Goal: Task Accomplishment & Management: Manage account settings

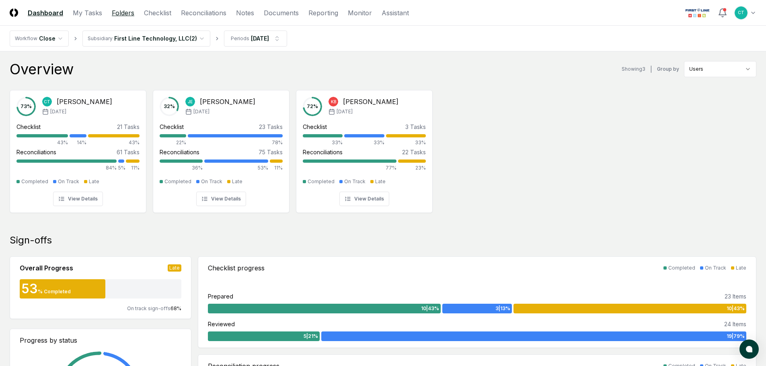
click at [127, 15] on link "Folders" at bounding box center [123, 13] width 23 height 10
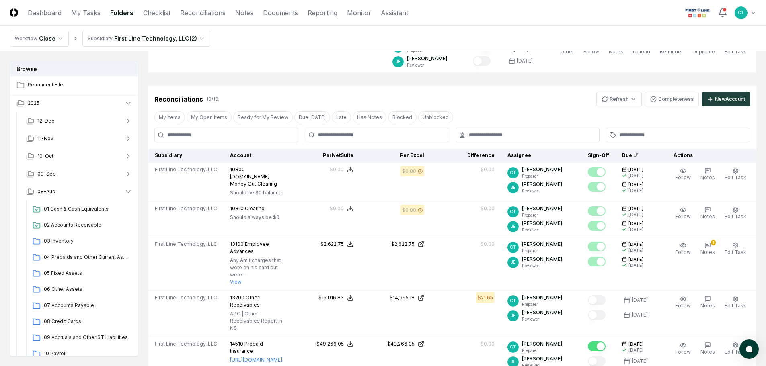
scroll to position [201, 0]
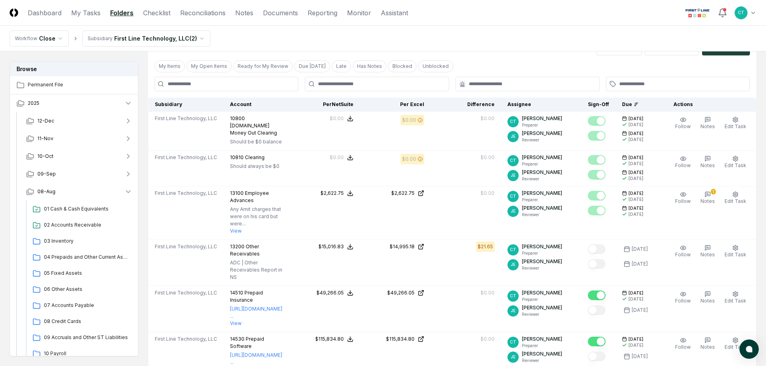
click at [434, 33] on nav "Workflow Close Subsidiary First Line Technology, LLC ( 2 )" at bounding box center [383, 39] width 766 height 26
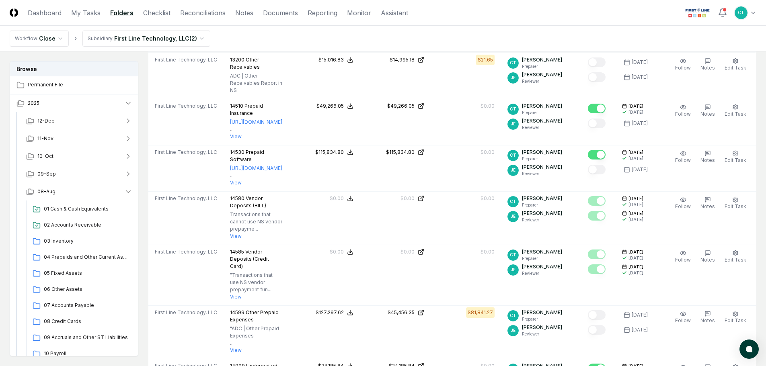
scroll to position [402, 0]
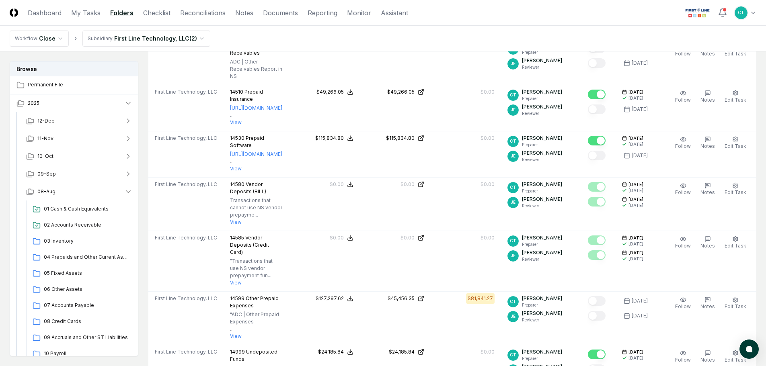
click at [565, 20] on header "CloseCore Dashboard My Tasks Folders Checklist Reconciliations Notes Documents …" at bounding box center [383, 13] width 766 height 26
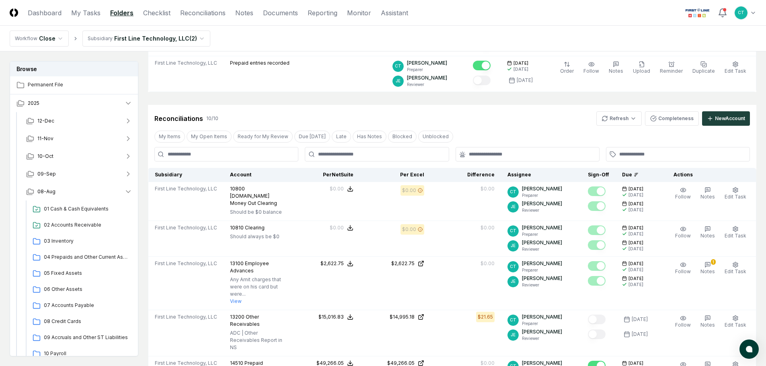
scroll to position [121, 0]
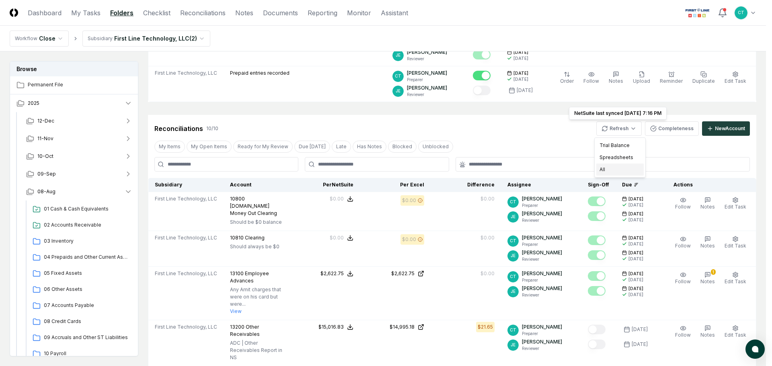
click at [615, 166] on div "All" at bounding box center [619, 170] width 47 height 12
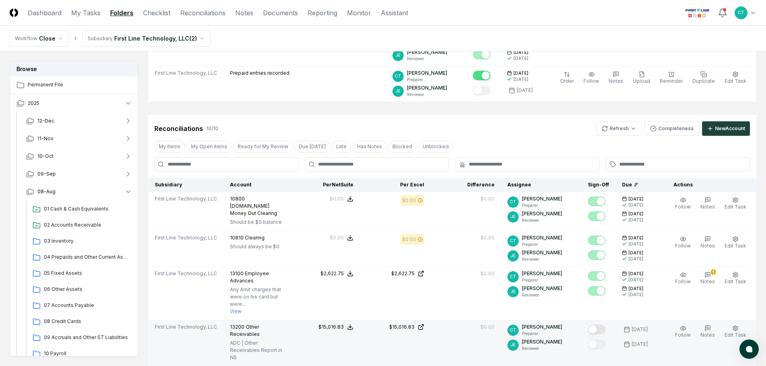
click at [604, 325] on button "Mark complete" at bounding box center [597, 330] width 18 height 10
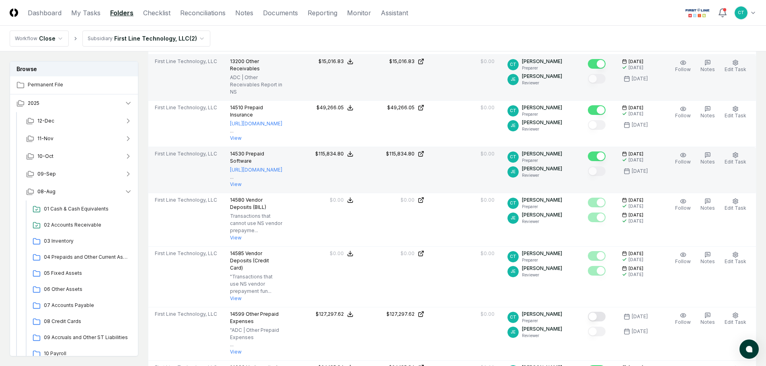
scroll to position [402, 0]
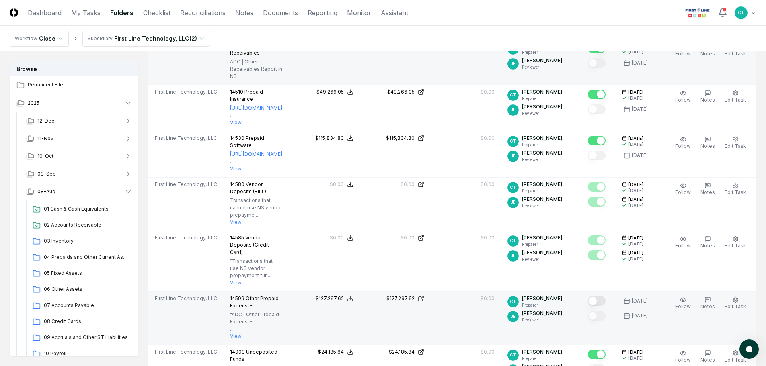
click at [601, 296] on button "Mark complete" at bounding box center [597, 301] width 18 height 10
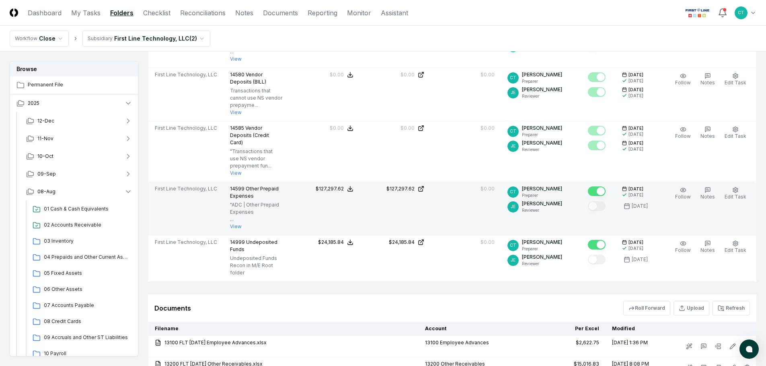
scroll to position [523, 0]
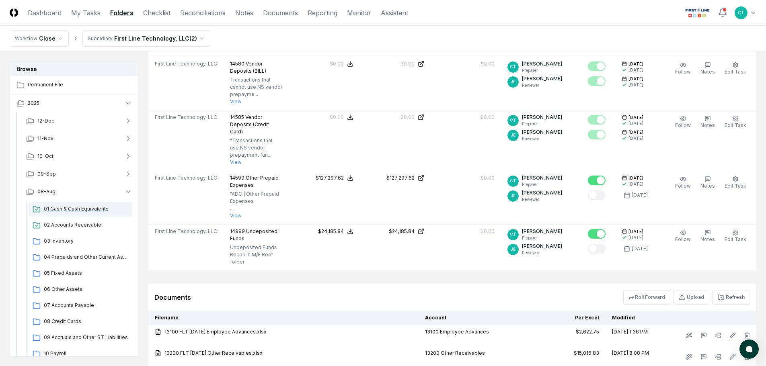
click at [93, 209] on span "01 Cash & Cash Equivalents" at bounding box center [86, 209] width 85 height 7
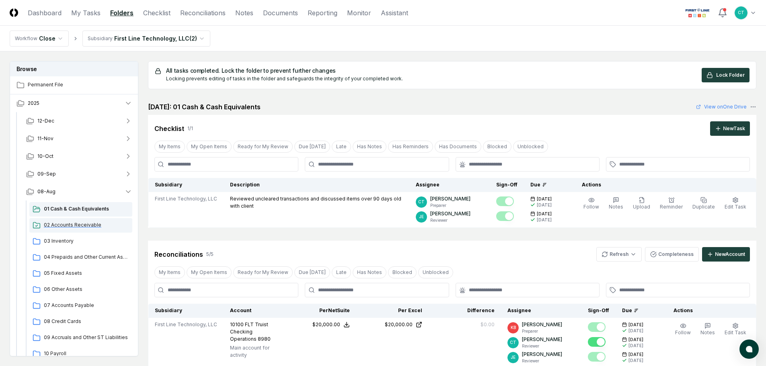
click at [90, 223] on span "02 Accounts Receivable" at bounding box center [86, 225] width 85 height 7
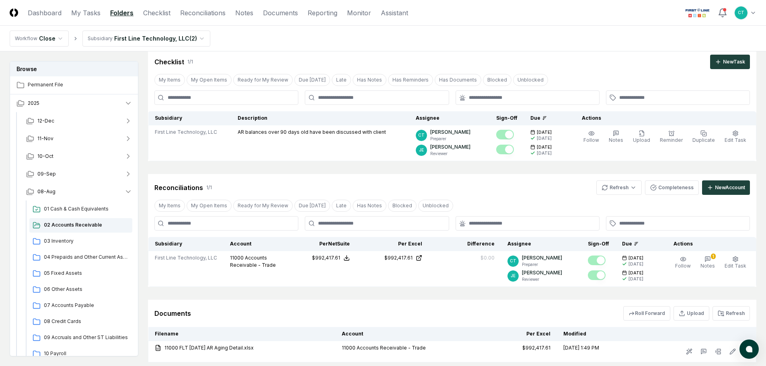
scroll to position [121, 0]
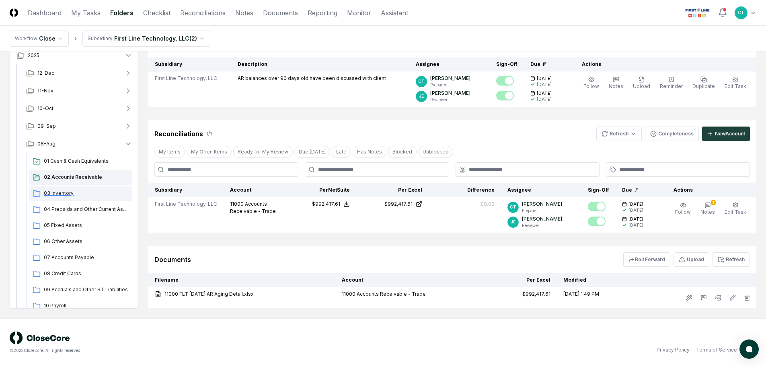
click at [80, 192] on span "03 Inventory" at bounding box center [86, 193] width 85 height 7
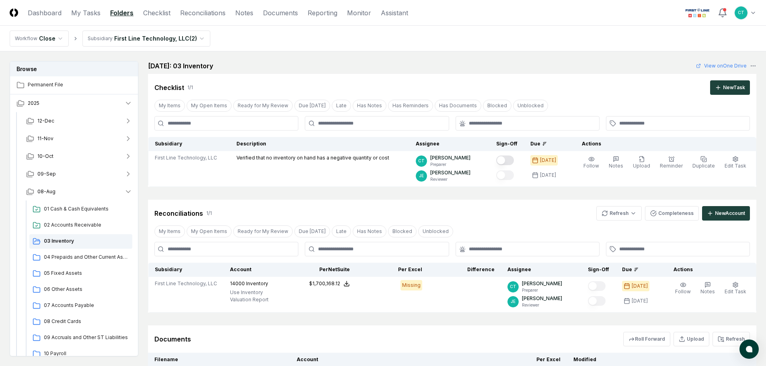
click at [575, 39] on nav "Workflow Close Subsidiary First Line Technology, LLC ( 2 )" at bounding box center [383, 39] width 766 height 26
click at [627, 216] on html "CloseCore Dashboard My Tasks Folders Checklist Reconciliations Notes Documents …" at bounding box center [383, 225] width 766 height 451
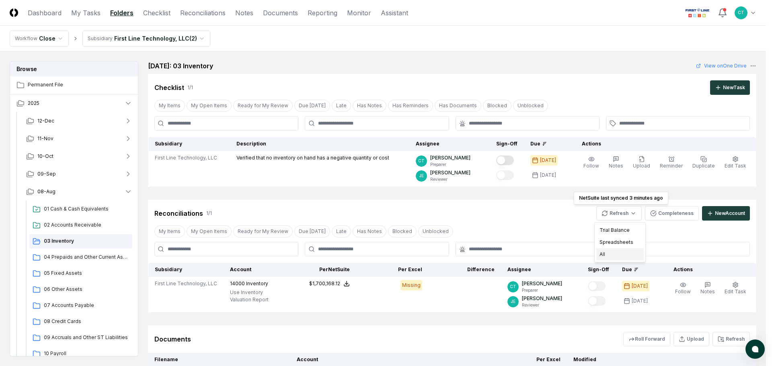
click at [607, 253] on div "All" at bounding box center [619, 255] width 47 height 12
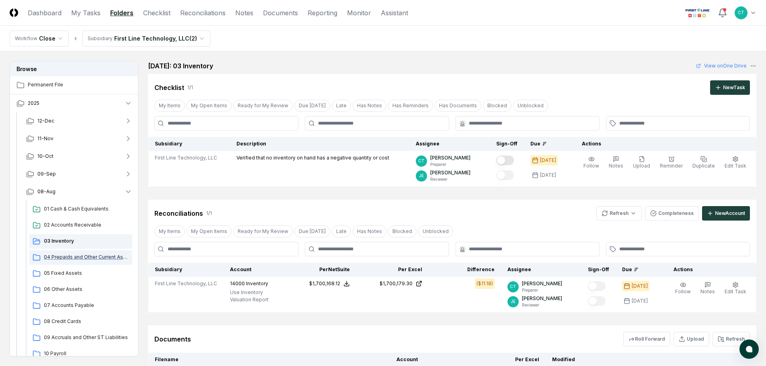
click at [70, 255] on span "04 Prepaids and Other Current Assets" at bounding box center [86, 257] width 85 height 7
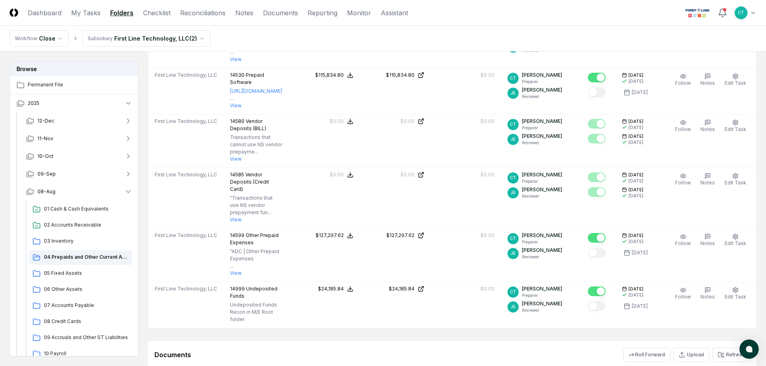
scroll to position [483, 0]
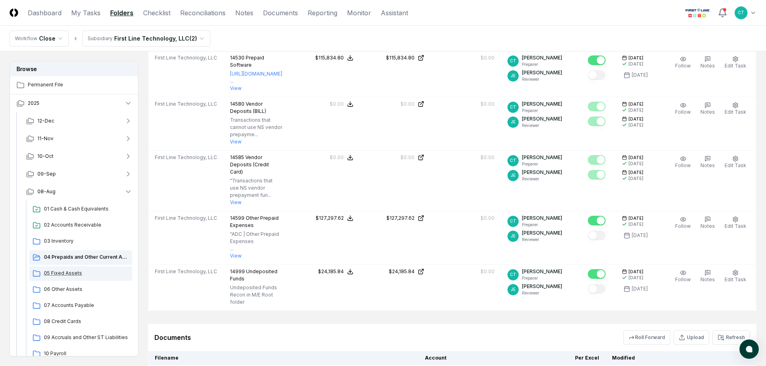
click at [76, 273] on span "05 Fixed Assets" at bounding box center [86, 273] width 85 height 7
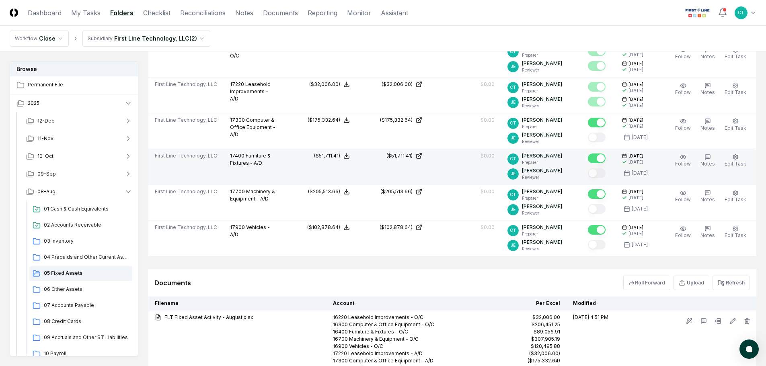
scroll to position [644, 0]
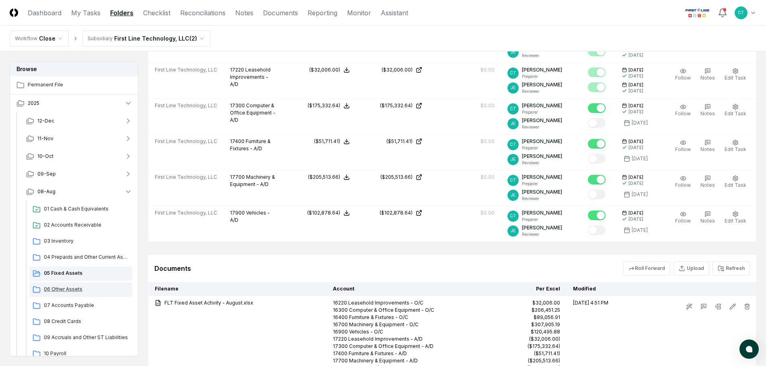
click at [71, 285] on div "06 Other Assets" at bounding box center [80, 290] width 103 height 14
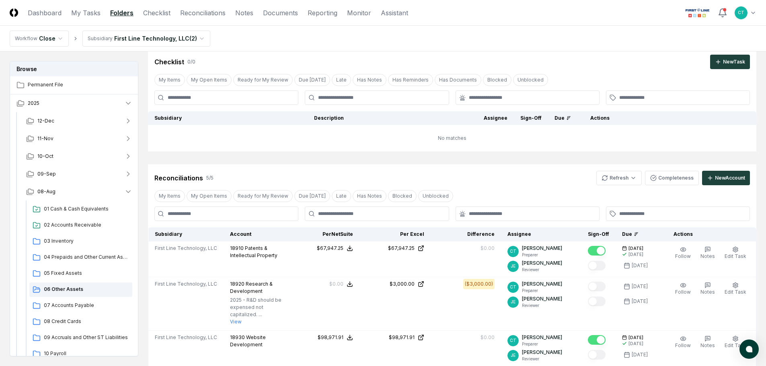
scroll to position [40, 0]
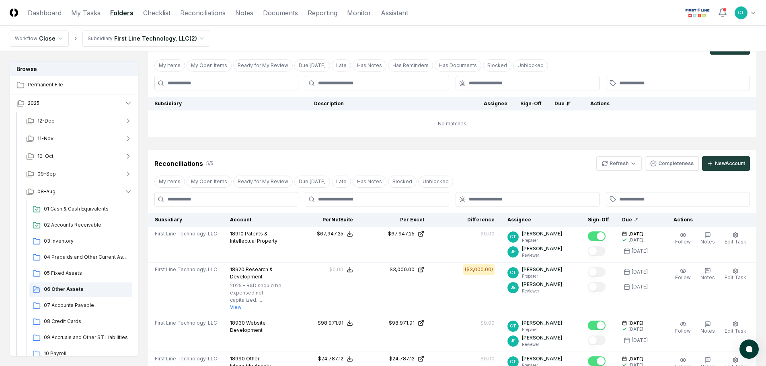
click at [552, 14] on header "CloseCore Dashboard My Tasks Folders Checklist Reconciliations Notes Documents …" at bounding box center [383, 13] width 766 height 26
click at [606, 163] on html "CloseCore Dashboard My Tasks Folders Checklist Reconciliations Notes Documents …" at bounding box center [386, 275] width 772 height 630
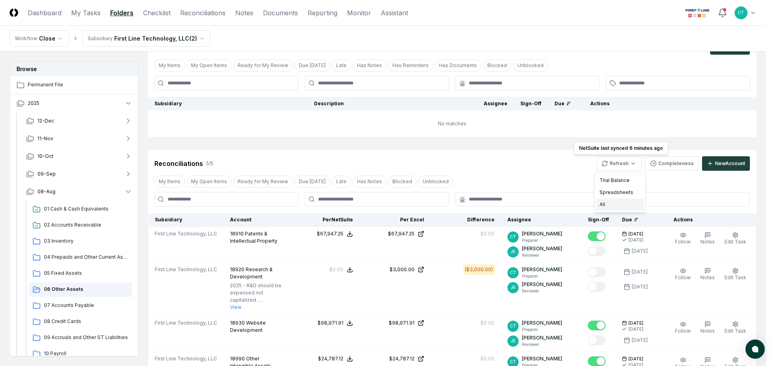
click at [600, 203] on div "All" at bounding box center [619, 205] width 47 height 12
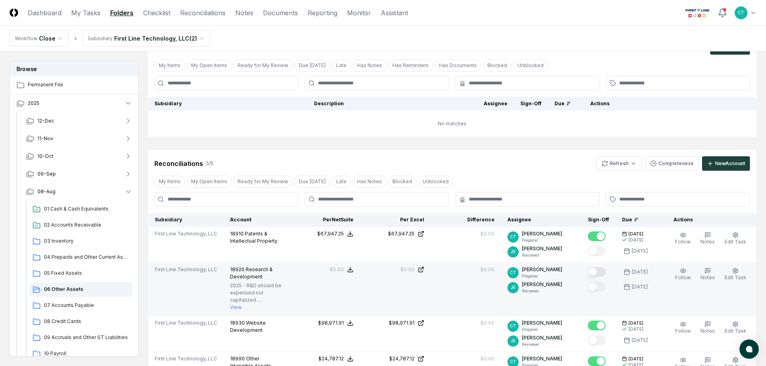
click at [604, 270] on button "Mark complete" at bounding box center [597, 272] width 18 height 10
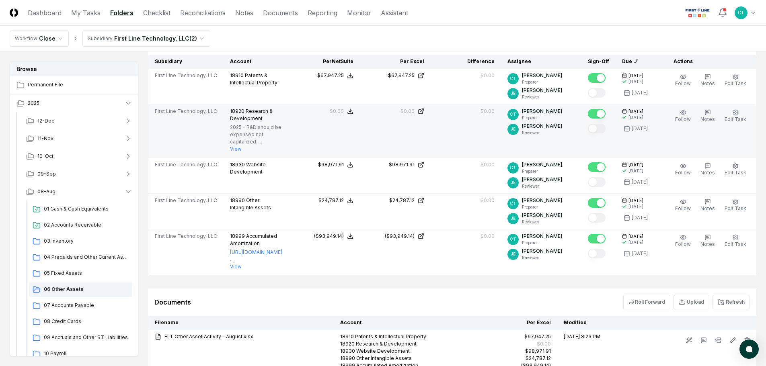
scroll to position [201, 0]
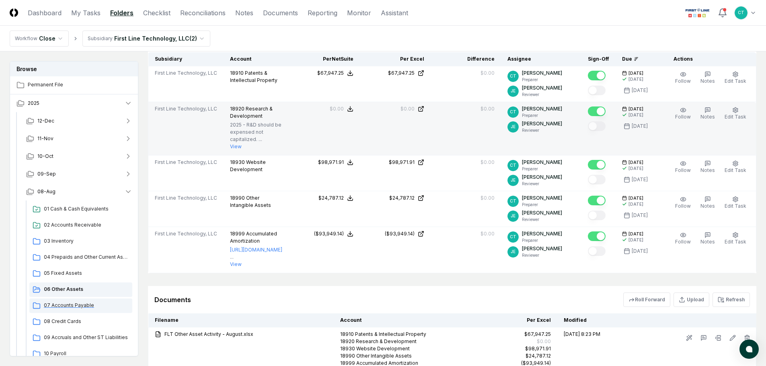
click at [70, 302] on span "07 Accounts Payable" at bounding box center [86, 305] width 85 height 7
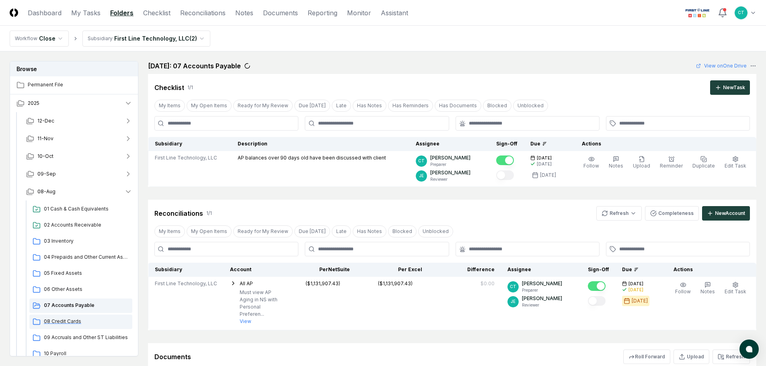
click at [71, 321] on span "08 Credit Cards" at bounding box center [86, 321] width 85 height 7
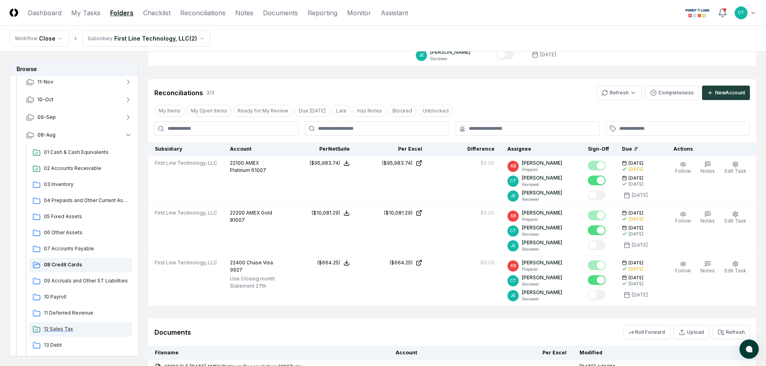
scroll to position [80, 0]
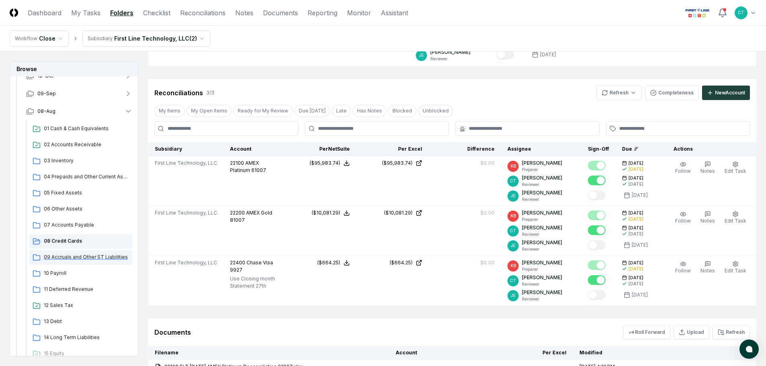
click at [76, 260] on span "09 Accruals and Other ST Liabilities" at bounding box center [86, 257] width 85 height 7
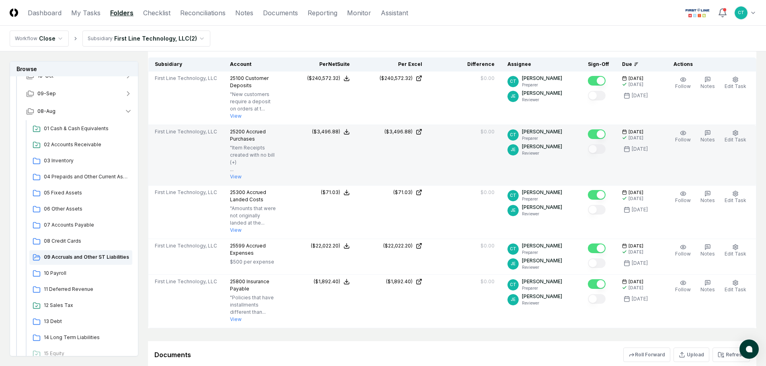
scroll to position [282, 0]
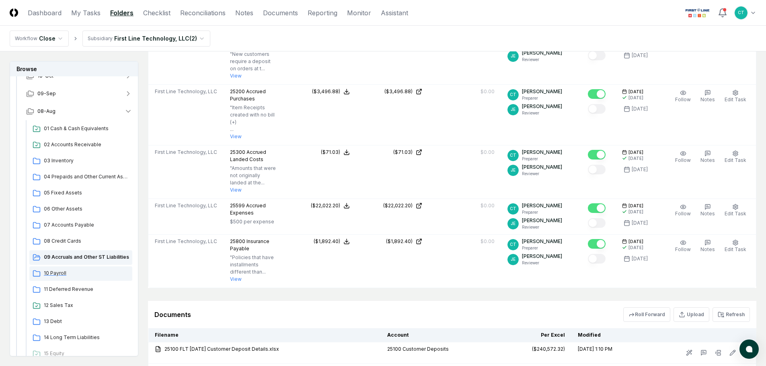
click at [64, 274] on span "10 Payroll" at bounding box center [86, 273] width 85 height 7
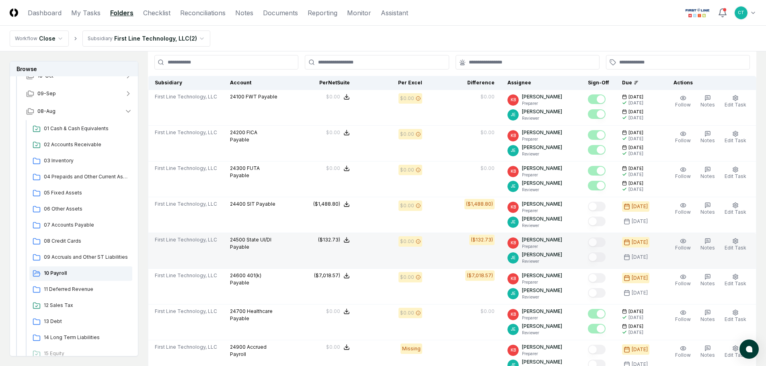
scroll to position [241, 0]
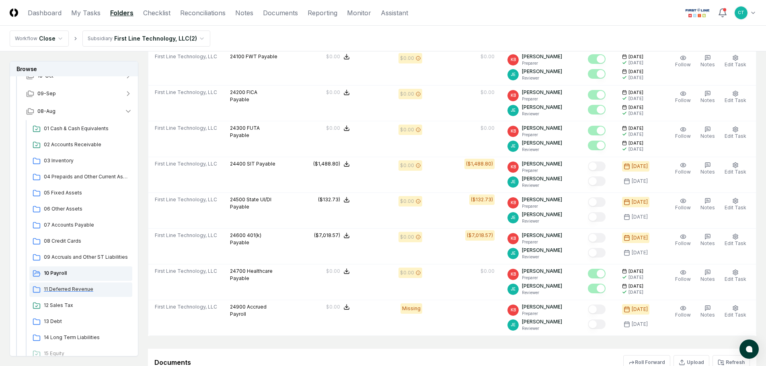
click at [75, 288] on span "11 Deferred Revenue" at bounding box center [86, 289] width 85 height 7
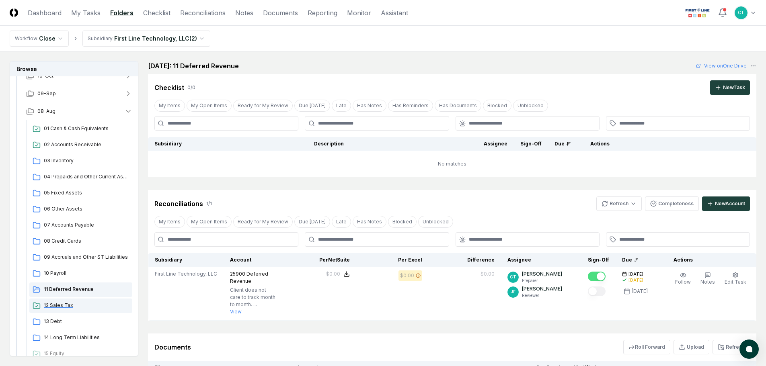
click at [60, 305] on span "12 Sales Tax" at bounding box center [86, 305] width 85 height 7
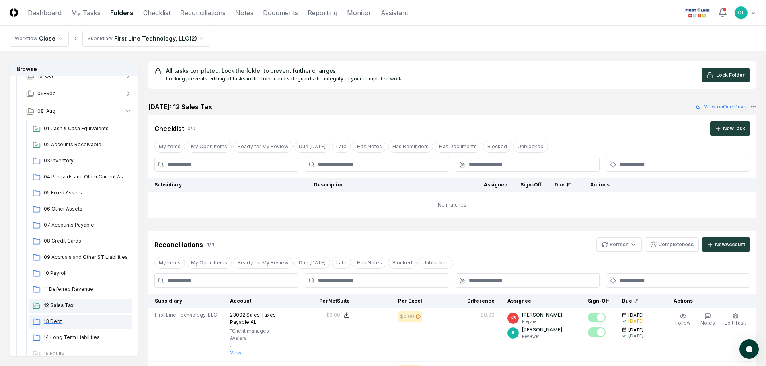
click at [56, 320] on span "13 Debt" at bounding box center [86, 321] width 85 height 7
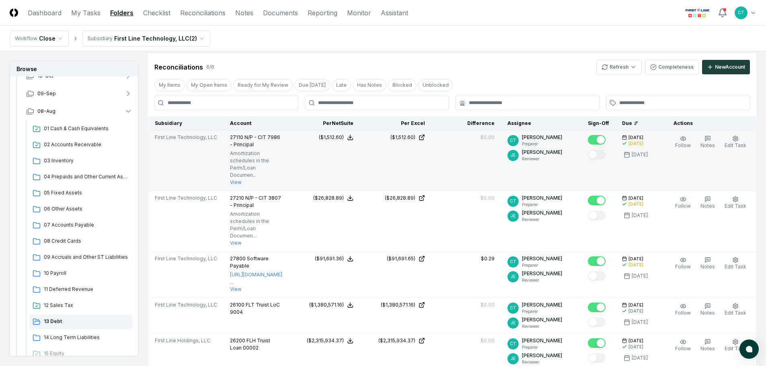
scroll to position [161, 0]
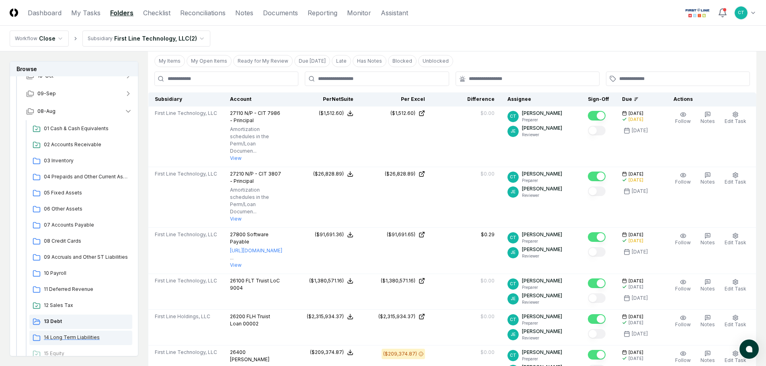
click at [60, 337] on span "14 Long Term Liabilities" at bounding box center [86, 337] width 85 height 7
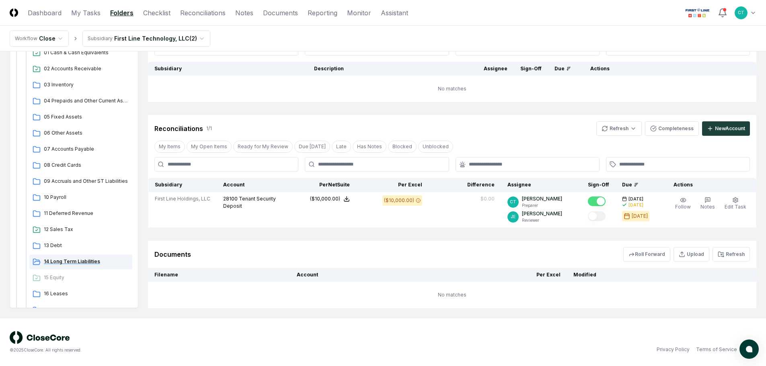
scroll to position [121, 0]
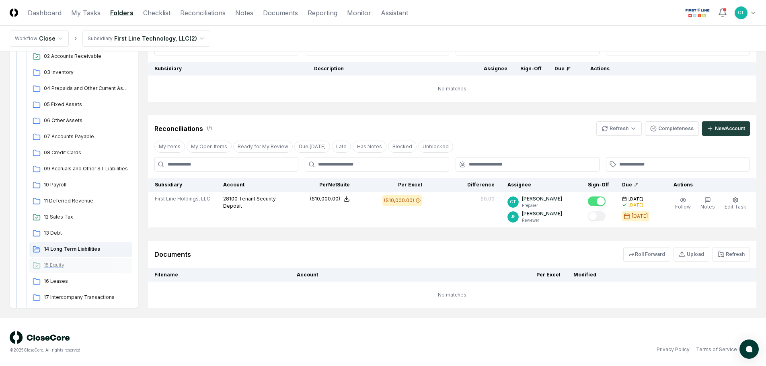
click at [56, 268] on span "15 Equity" at bounding box center [86, 265] width 85 height 7
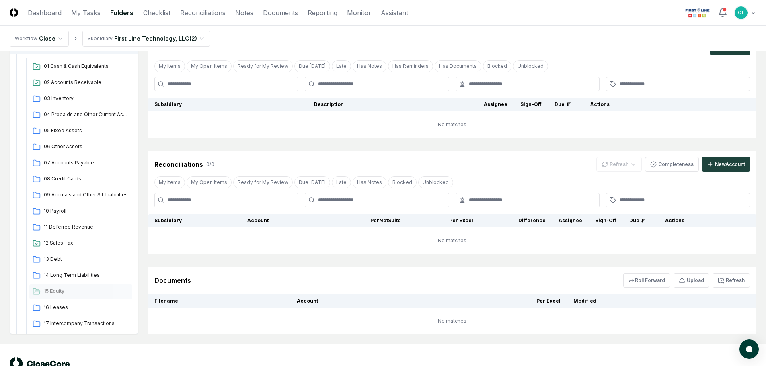
scroll to position [107, 0]
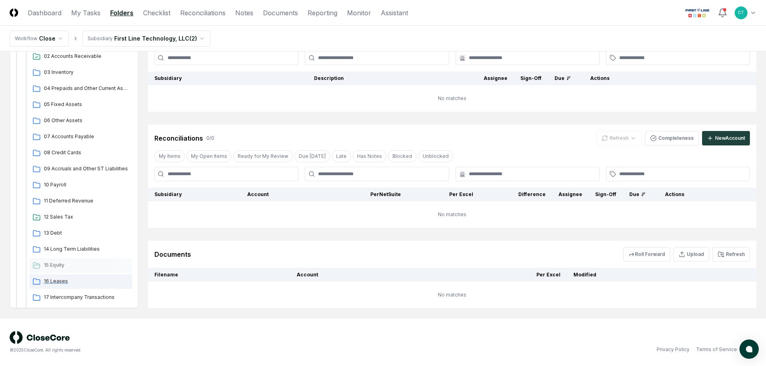
click at [62, 281] on span "16 Leases" at bounding box center [86, 281] width 85 height 7
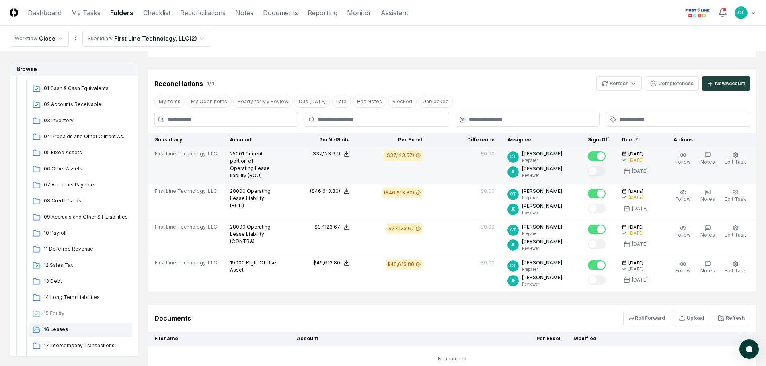
scroll to position [121, 0]
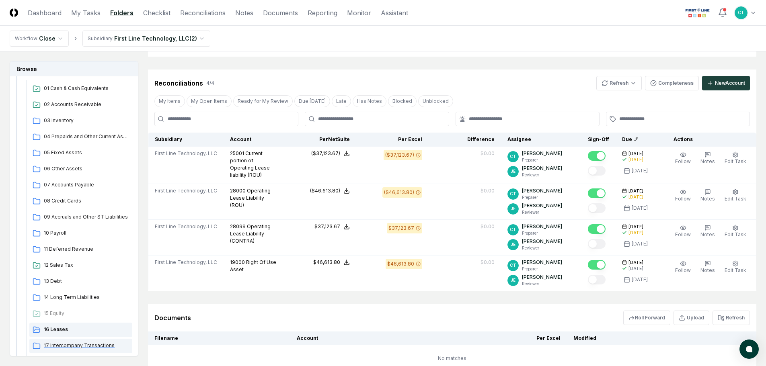
click at [73, 344] on span "17 Intercompany Transactions" at bounding box center [86, 345] width 85 height 7
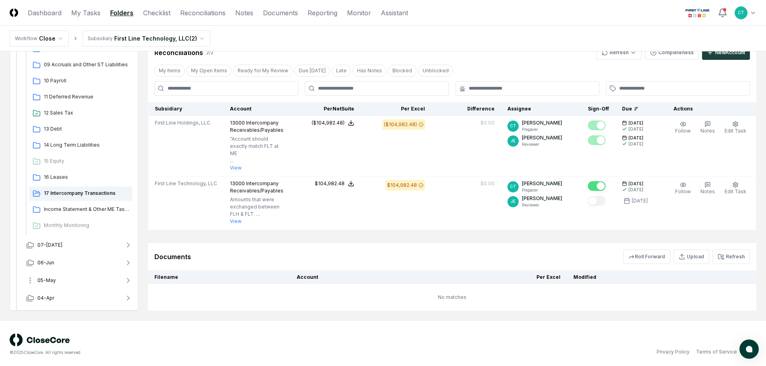
scroll to position [241, 0]
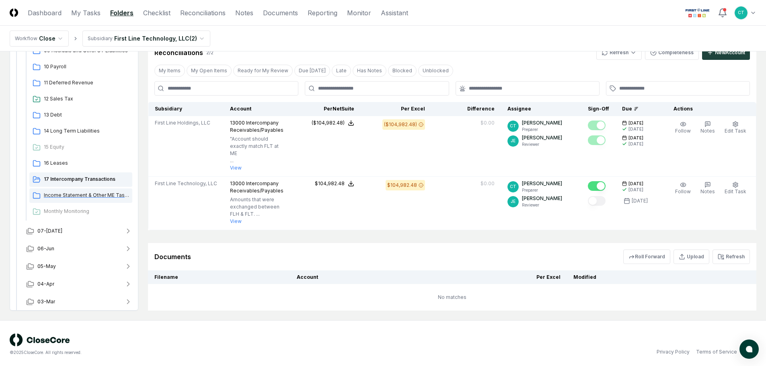
click at [92, 197] on span "Income Statement & Other ME Tasks" at bounding box center [86, 195] width 85 height 7
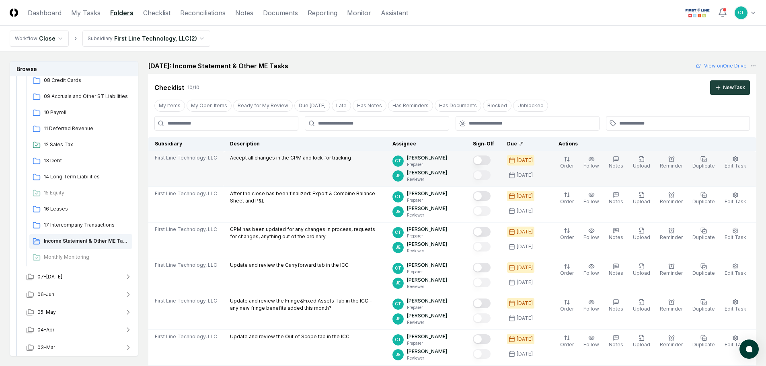
click at [491, 160] on button "Mark complete" at bounding box center [482, 161] width 18 height 10
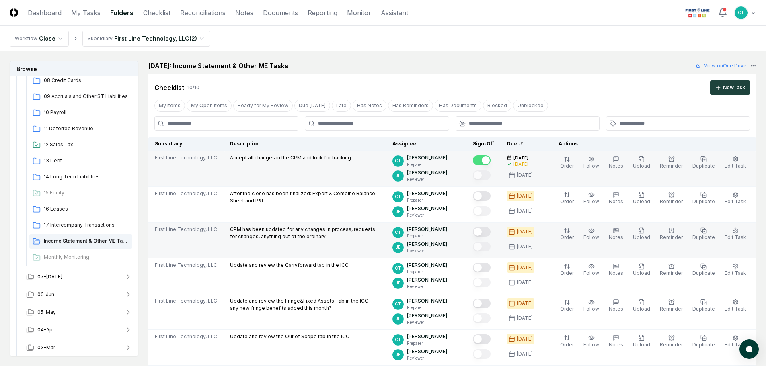
click at [491, 230] on button "Mark complete" at bounding box center [482, 232] width 18 height 10
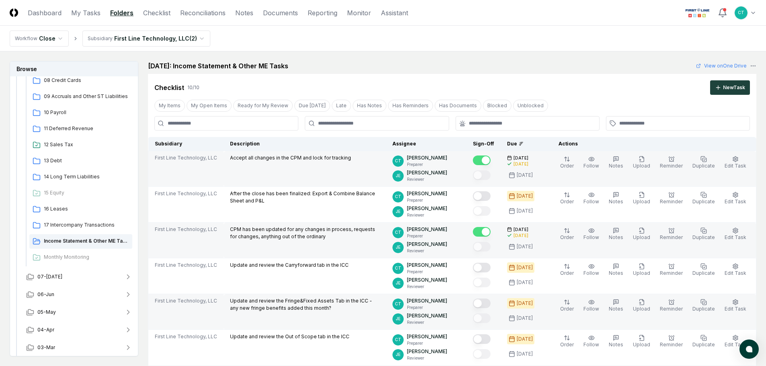
click at [491, 303] on button "Mark complete" at bounding box center [482, 304] width 18 height 10
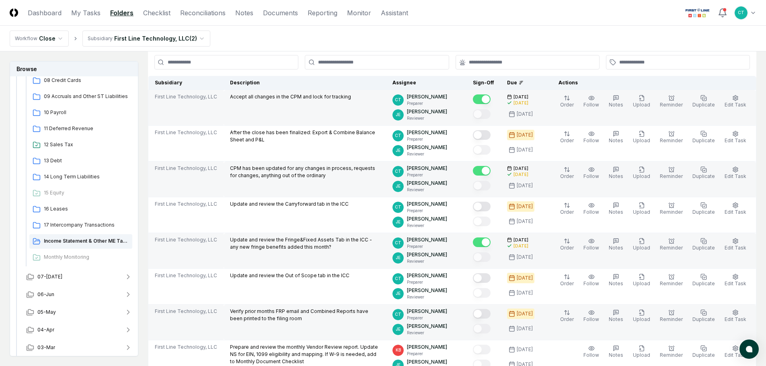
scroll to position [80, 0]
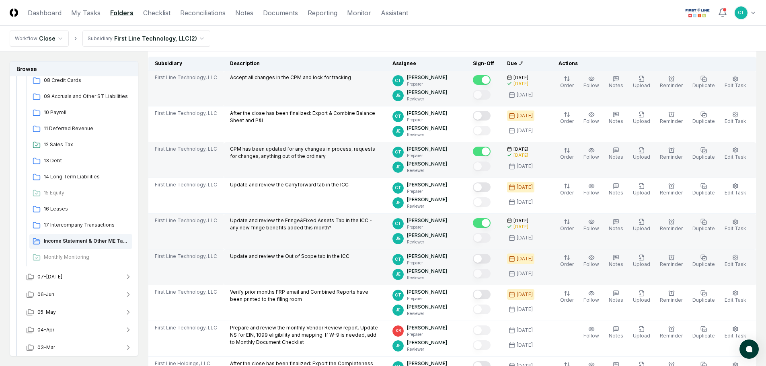
click at [491, 259] on button "Mark complete" at bounding box center [482, 259] width 18 height 10
click at [415, 30] on nav "Workflow Close Subsidiary First Line Technology, LLC ( 2 )" at bounding box center [383, 39] width 766 height 26
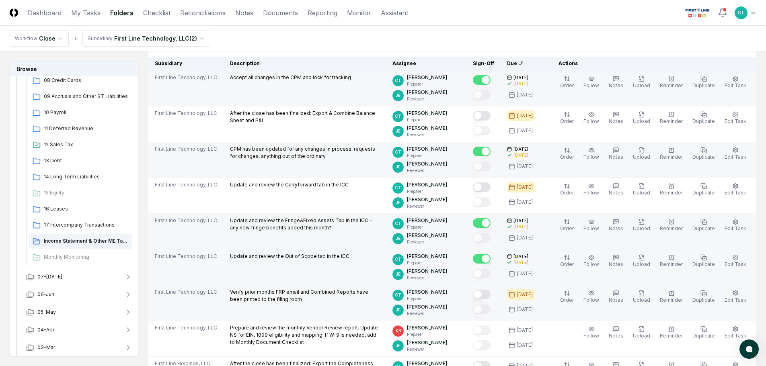
click at [491, 294] on button "Mark complete" at bounding box center [482, 295] width 18 height 10
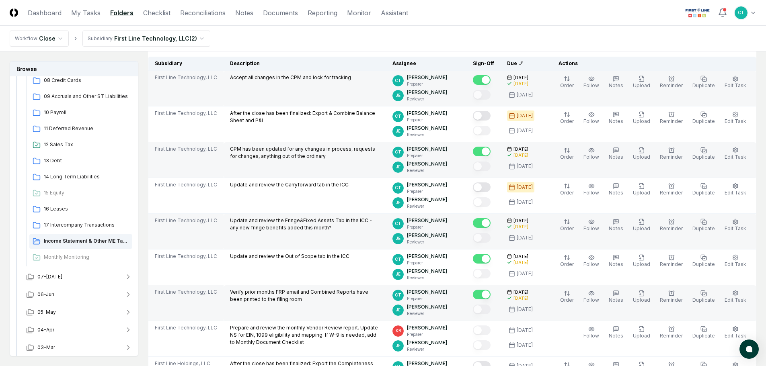
click at [476, 20] on header "CloseCore Dashboard My Tasks Folders Checklist Reconciliations Notes Documents …" at bounding box center [383, 13] width 766 height 26
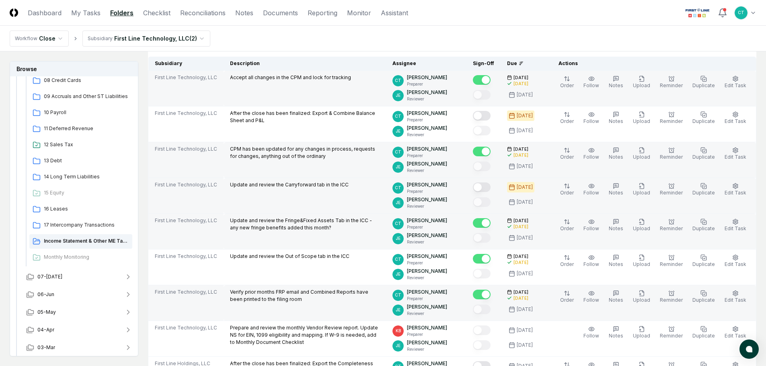
click at [491, 188] on button "Mark complete" at bounding box center [482, 188] width 18 height 10
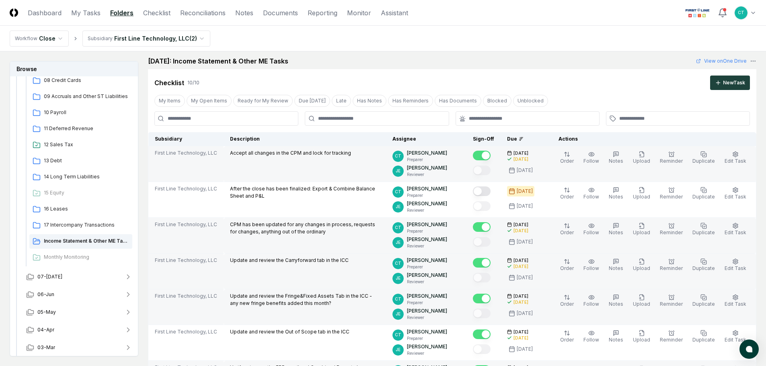
scroll to position [0, 0]
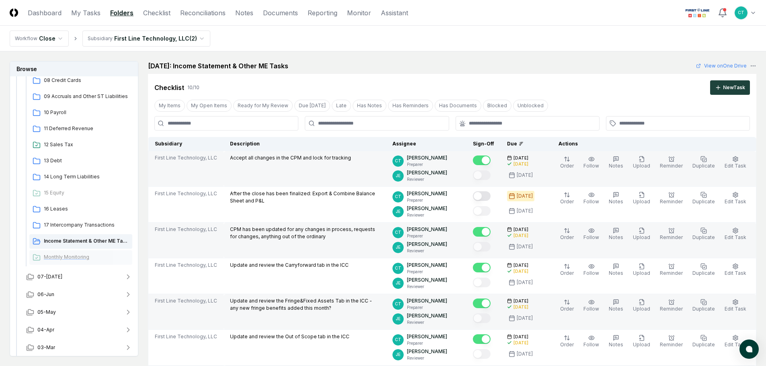
click at [82, 255] on span "Monthly Monitoring" at bounding box center [86, 257] width 85 height 7
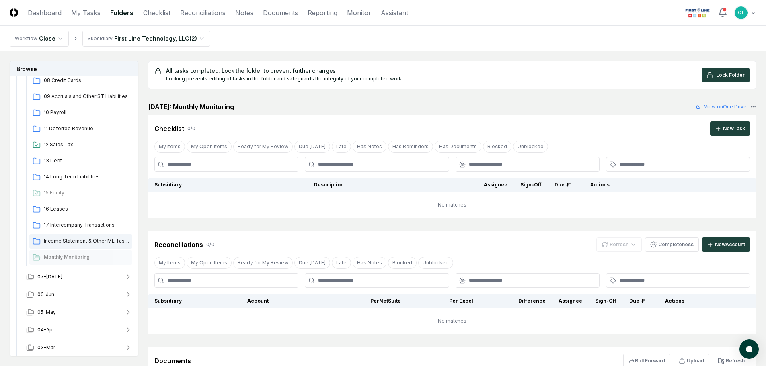
click at [68, 241] on span "Income Statement & Other ME Tasks" at bounding box center [86, 241] width 85 height 7
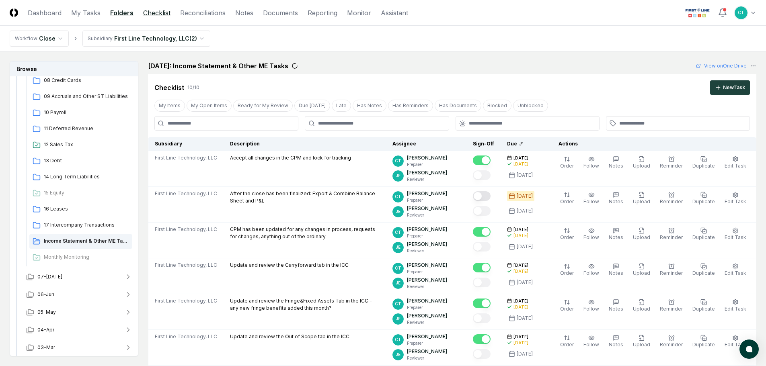
click at [161, 14] on link "Checklist" at bounding box center [156, 13] width 27 height 10
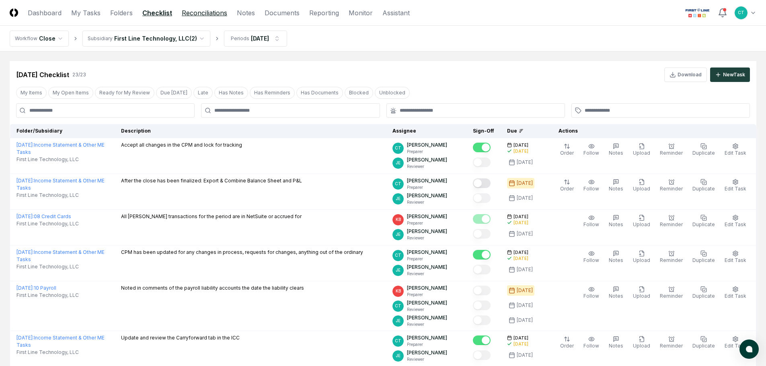
click at [202, 15] on link "Reconciliations" at bounding box center [204, 13] width 45 height 10
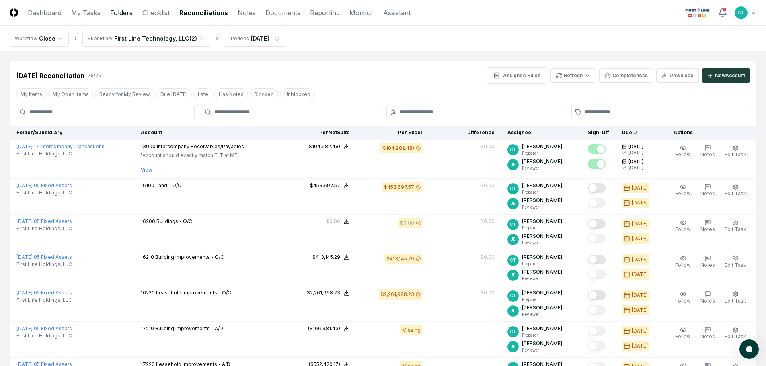
click at [127, 15] on link "Folders" at bounding box center [121, 13] width 23 height 10
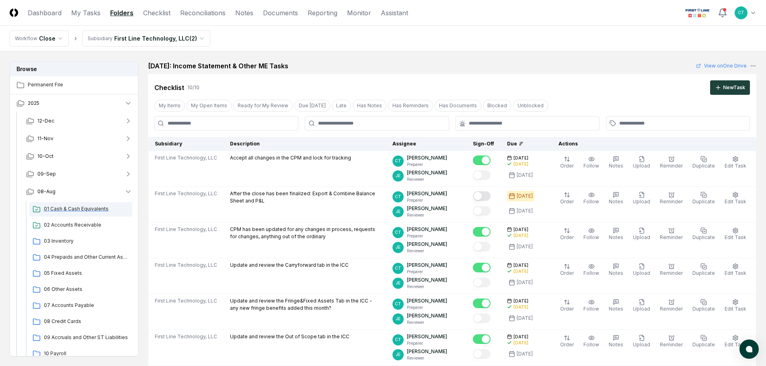
click at [51, 208] on span "01 Cash & Cash Equivalents" at bounding box center [86, 209] width 85 height 7
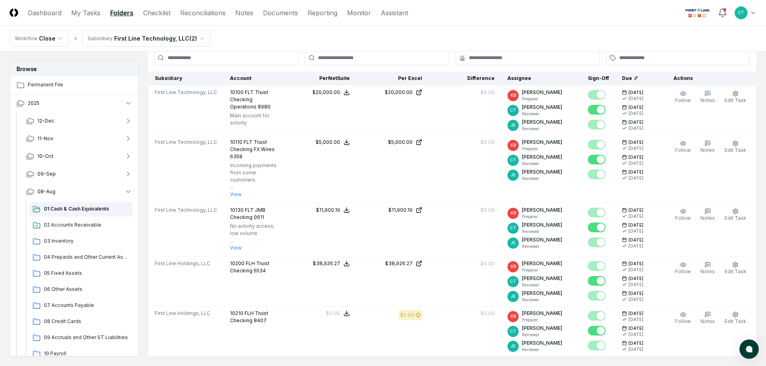
scroll to position [241, 0]
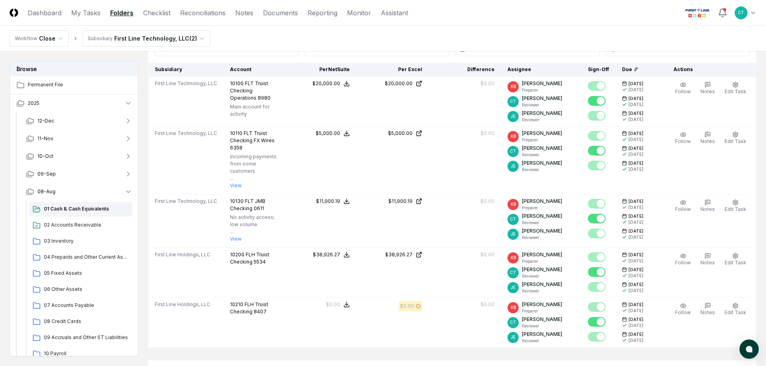
click at [497, 16] on header "CloseCore Dashboard My Tasks Folders Checklist Reconciliations Notes Documents …" at bounding box center [383, 13] width 766 height 26
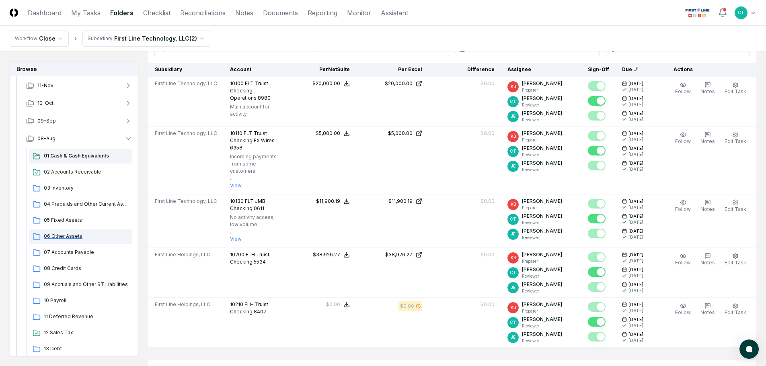
scroll to position [80, 0]
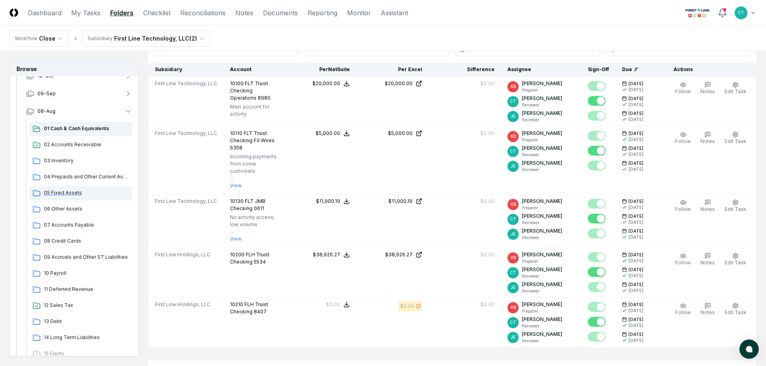
click at [70, 192] on span "05 Fixed Assets" at bounding box center [86, 192] width 85 height 7
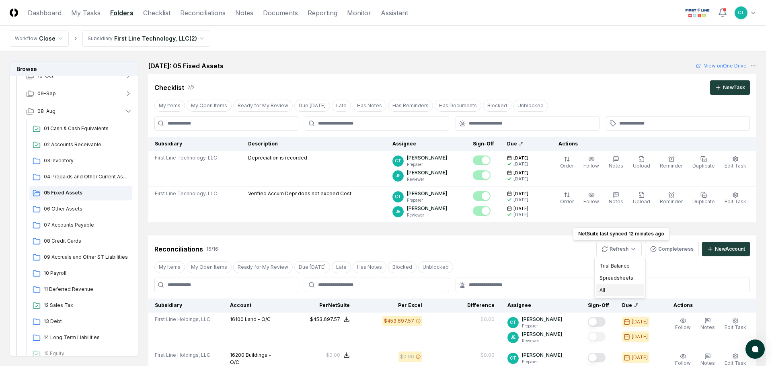
click at [609, 286] on div "All" at bounding box center [619, 290] width 47 height 12
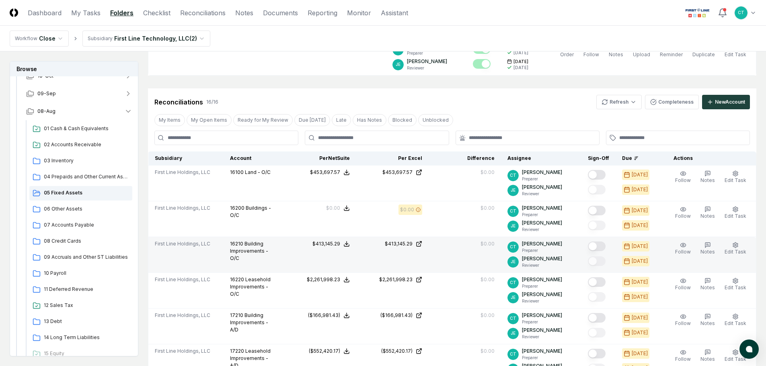
scroll to position [161, 0]
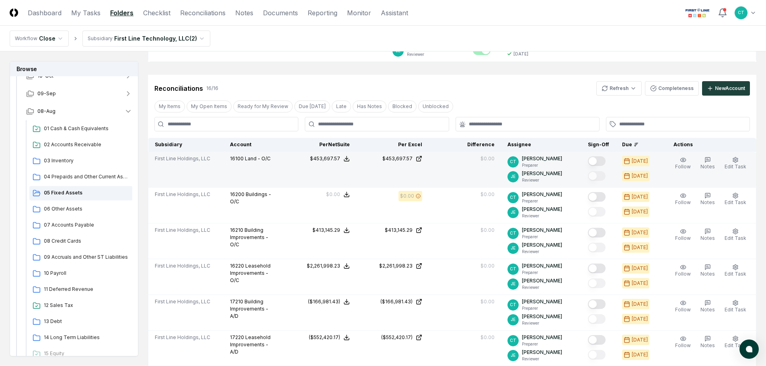
click at [606, 162] on button "Mark complete" at bounding box center [597, 161] width 18 height 10
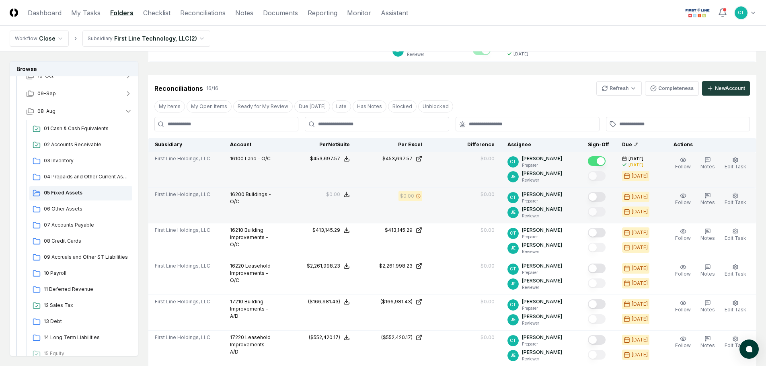
click at [603, 195] on button "Mark complete" at bounding box center [597, 197] width 18 height 10
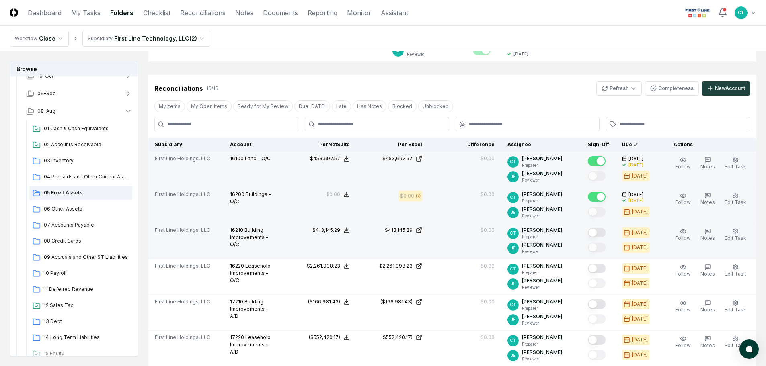
click at [604, 231] on button "Mark complete" at bounding box center [597, 233] width 18 height 10
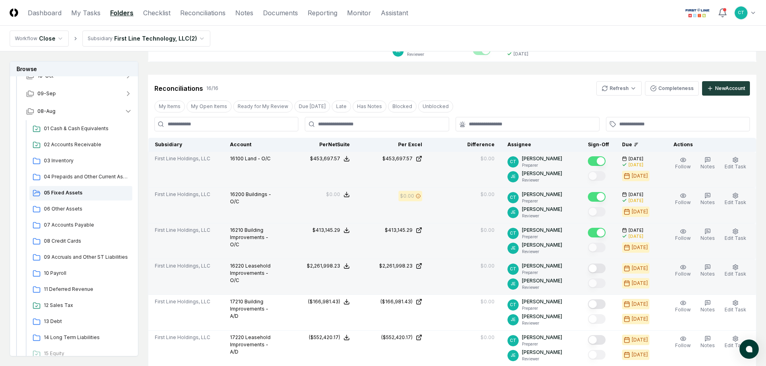
click at [604, 269] on button "Mark complete" at bounding box center [597, 269] width 18 height 10
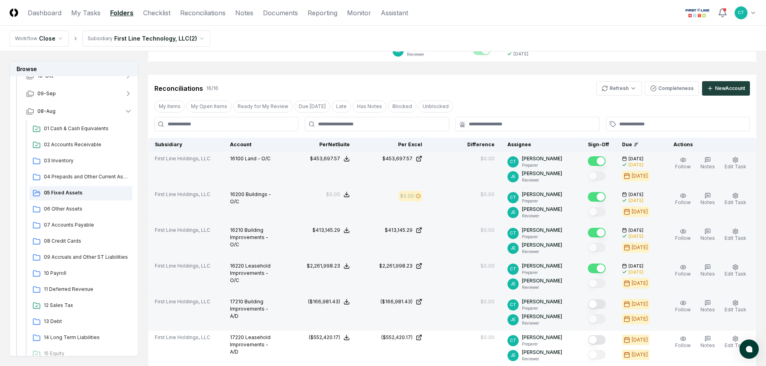
click at [606, 304] on button "Mark complete" at bounding box center [597, 305] width 18 height 10
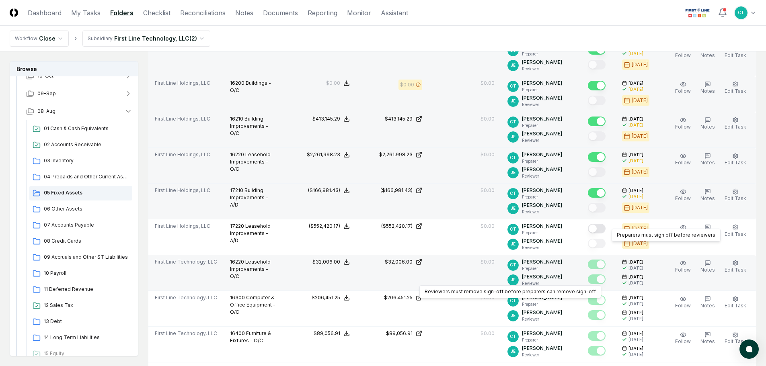
scroll to position [282, 0]
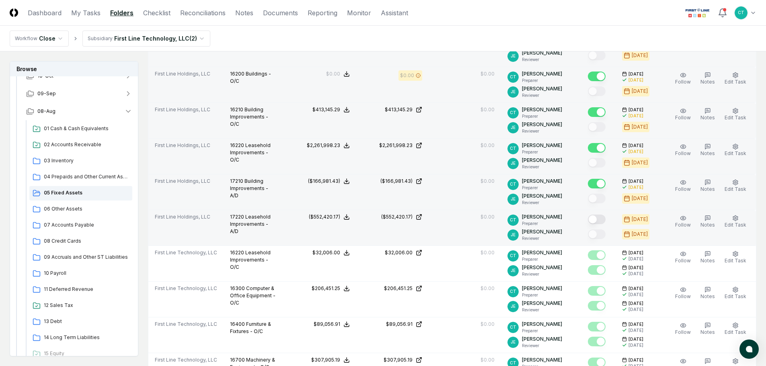
click at [604, 220] on button "Mark complete" at bounding box center [597, 220] width 18 height 10
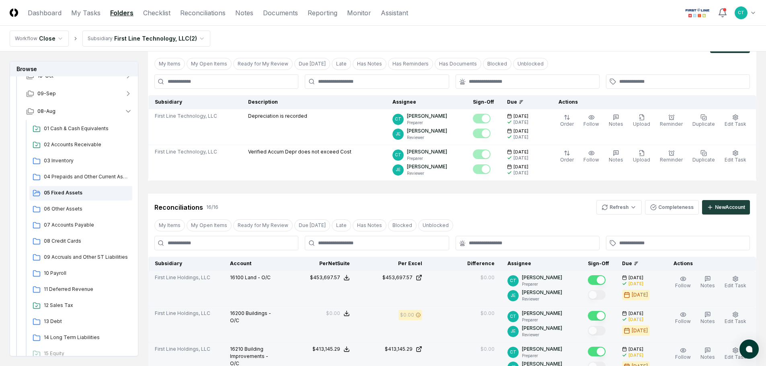
scroll to position [0, 0]
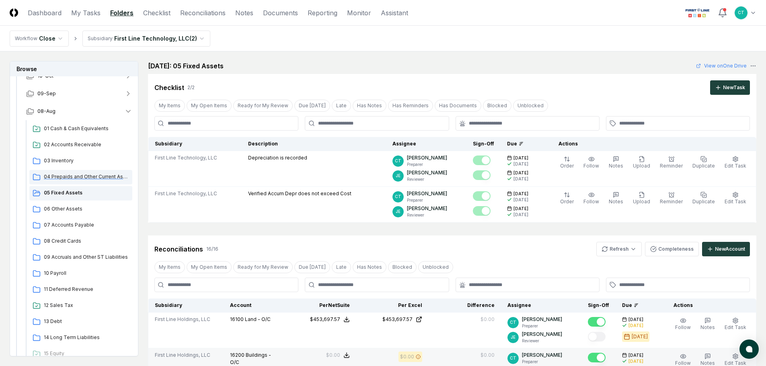
click at [90, 177] on span "04 Prepaids and Other Current Assets" at bounding box center [86, 176] width 85 height 7
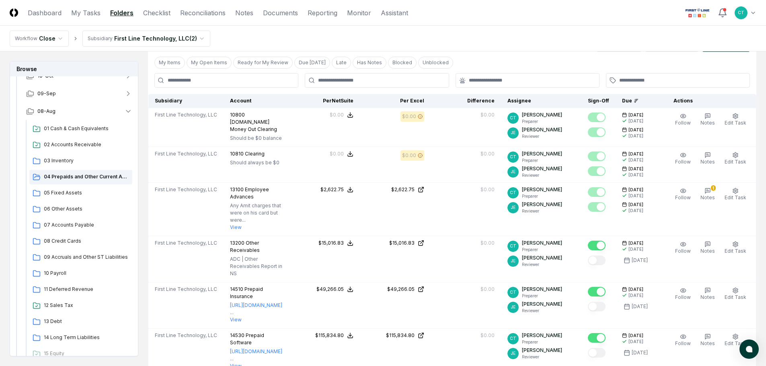
scroll to position [201, 0]
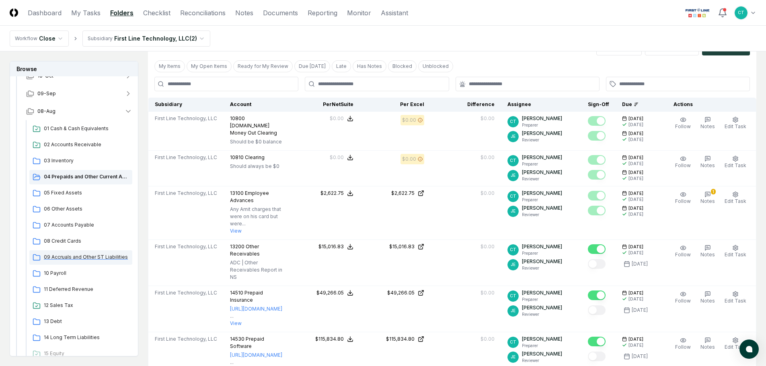
click at [71, 258] on span "09 Accruals and Other ST Liabilities" at bounding box center [86, 257] width 85 height 7
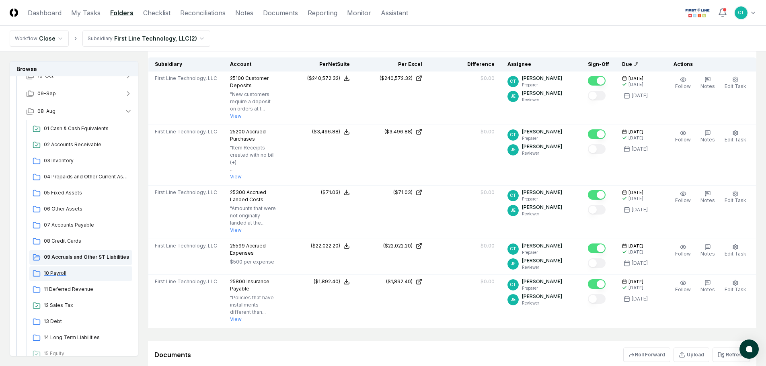
scroll to position [161, 0]
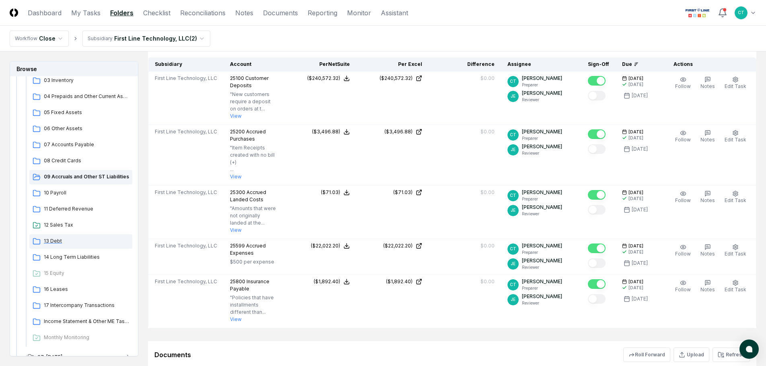
click at [58, 243] on span "13 Debt" at bounding box center [86, 241] width 85 height 7
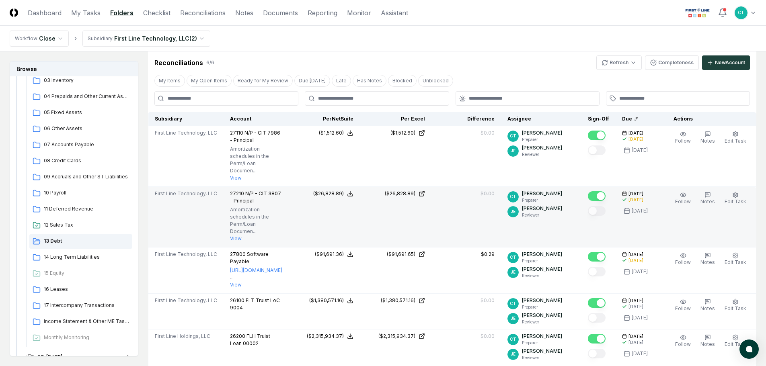
scroll to position [161, 0]
